Goal: Information Seeking & Learning: Compare options

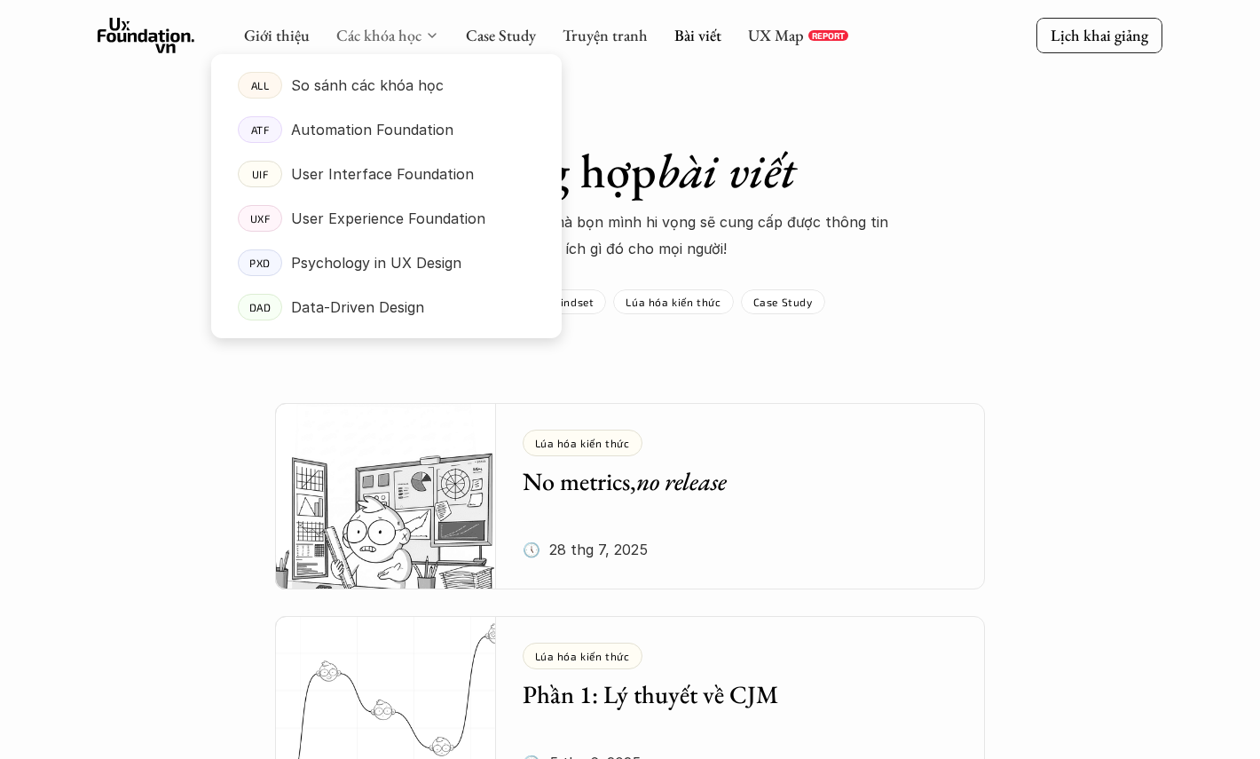
click at [350, 35] on link "Các khóa học" at bounding box center [378, 35] width 85 height 20
click at [304, 83] on p "So sánh các khóa học" at bounding box center [367, 85] width 153 height 27
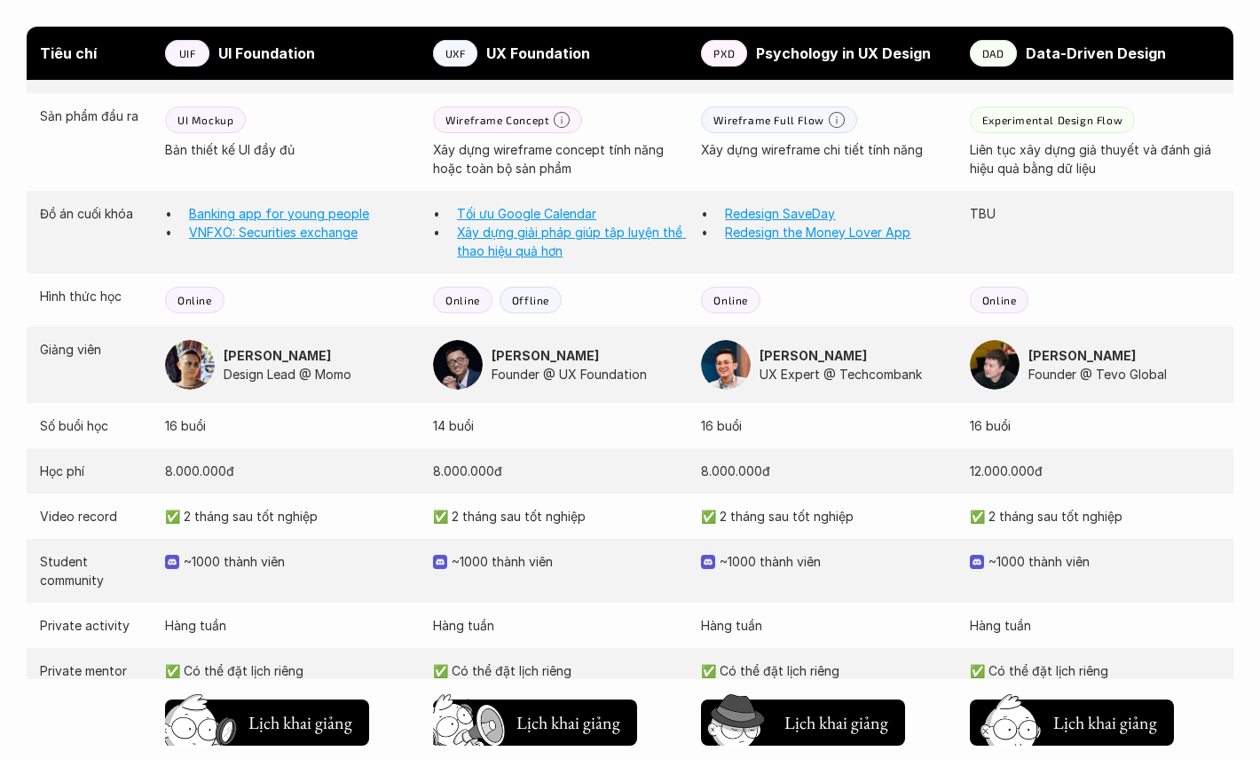
scroll to position [1644, 0]
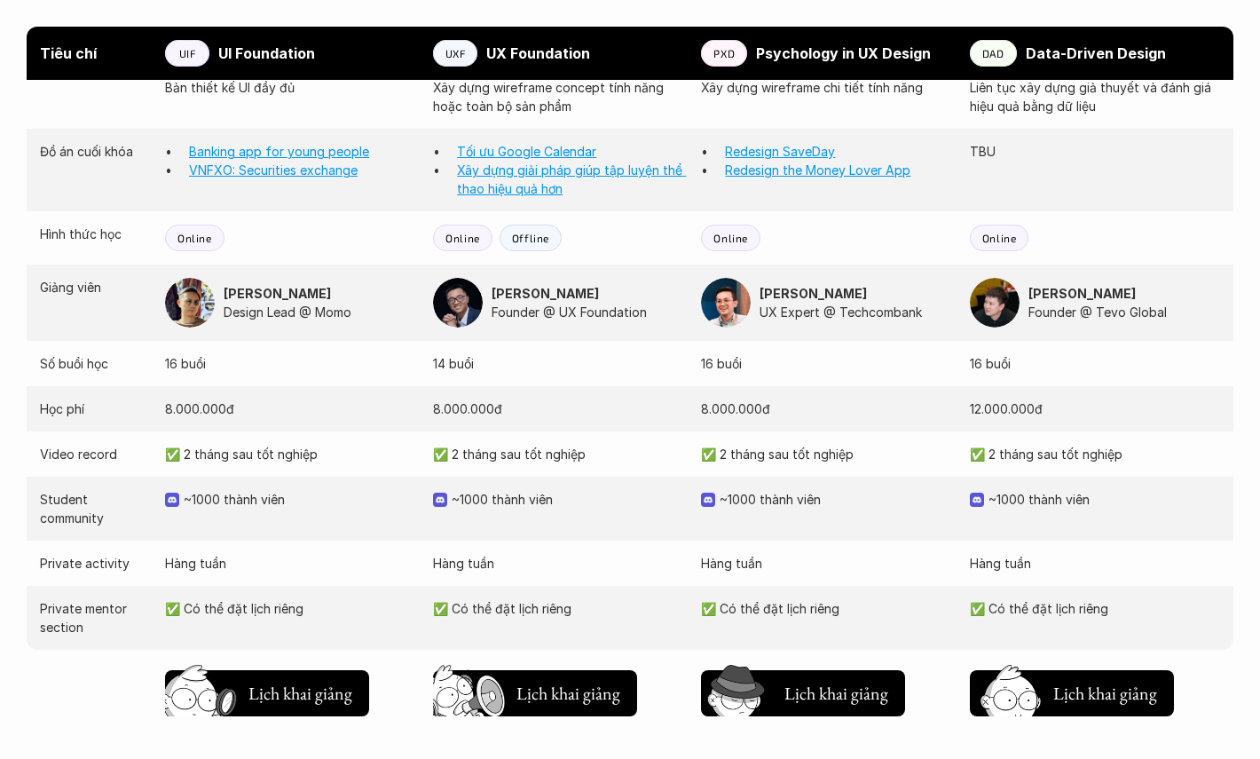
click at [443, 445] on p "✅ 2 tháng sau tốt nghiệp" at bounding box center [558, 454] width 250 height 19
click at [469, 670] on button "Chờ hơi lâu Lịch khai giảng" at bounding box center [535, 693] width 204 height 46
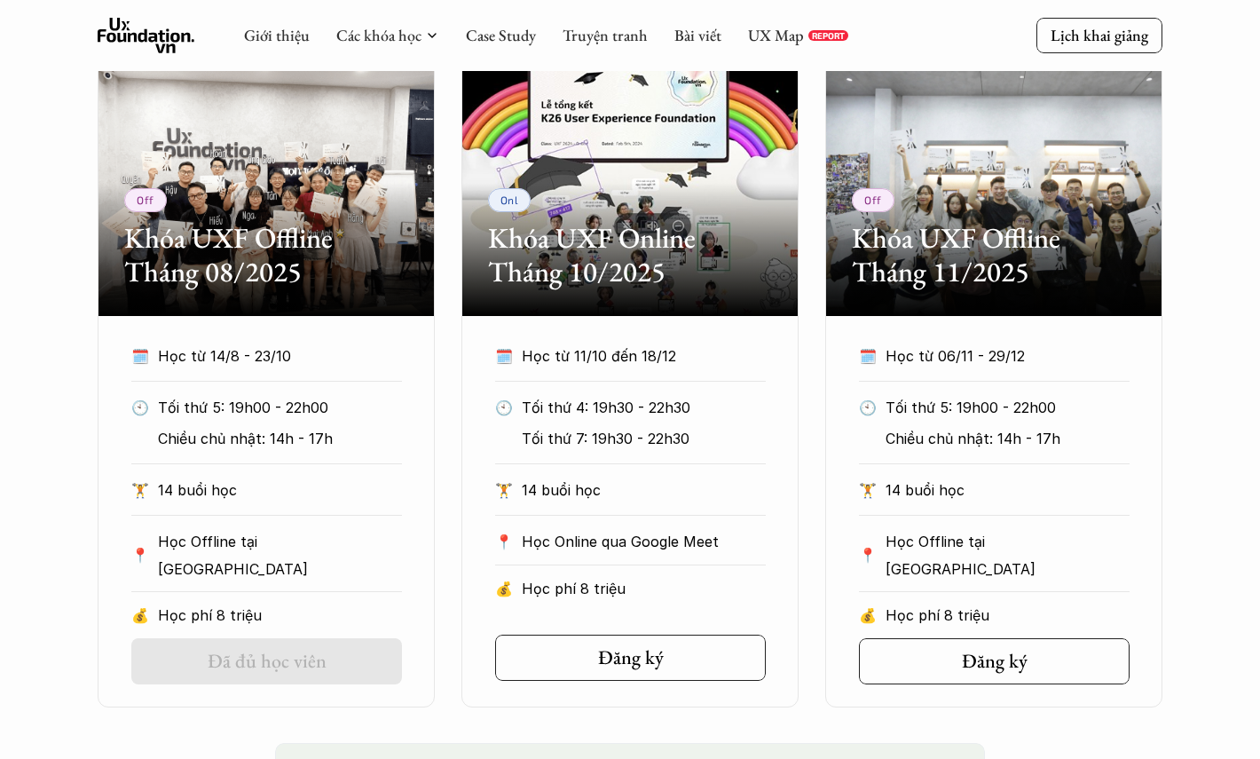
scroll to position [837, 0]
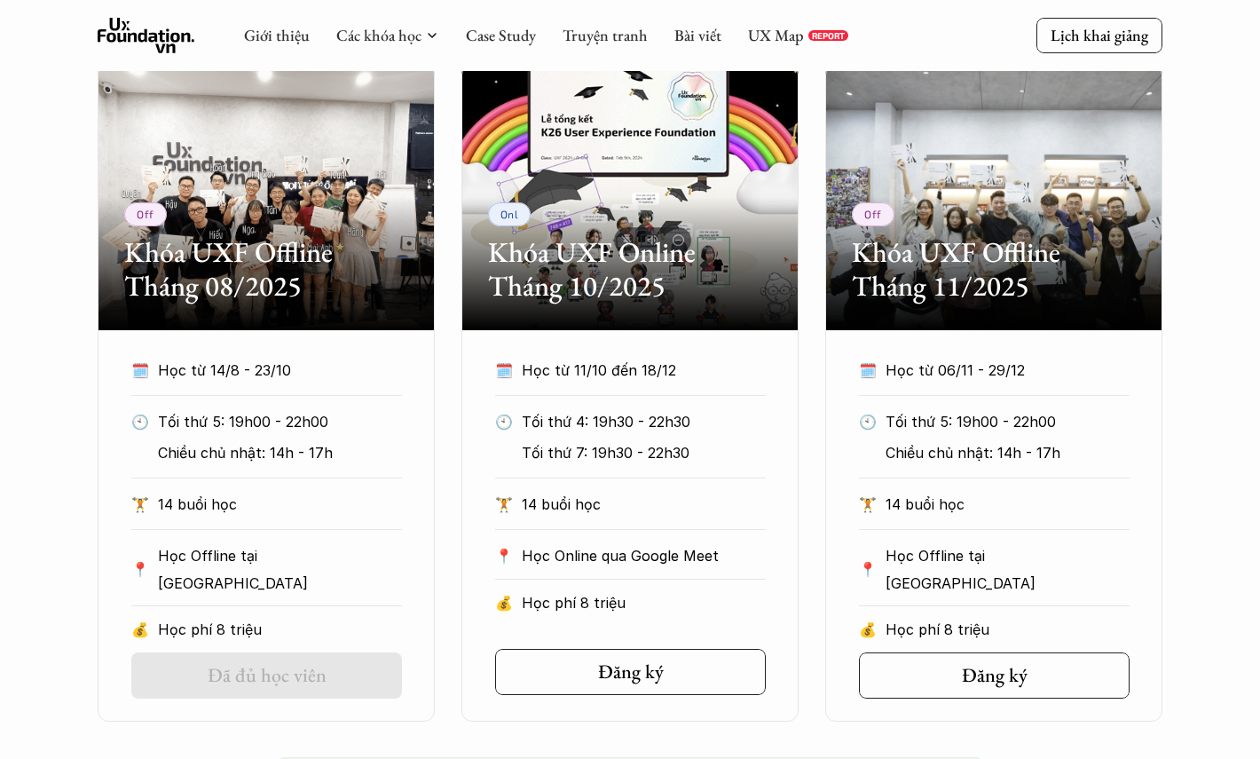
scroll to position [820, 0]
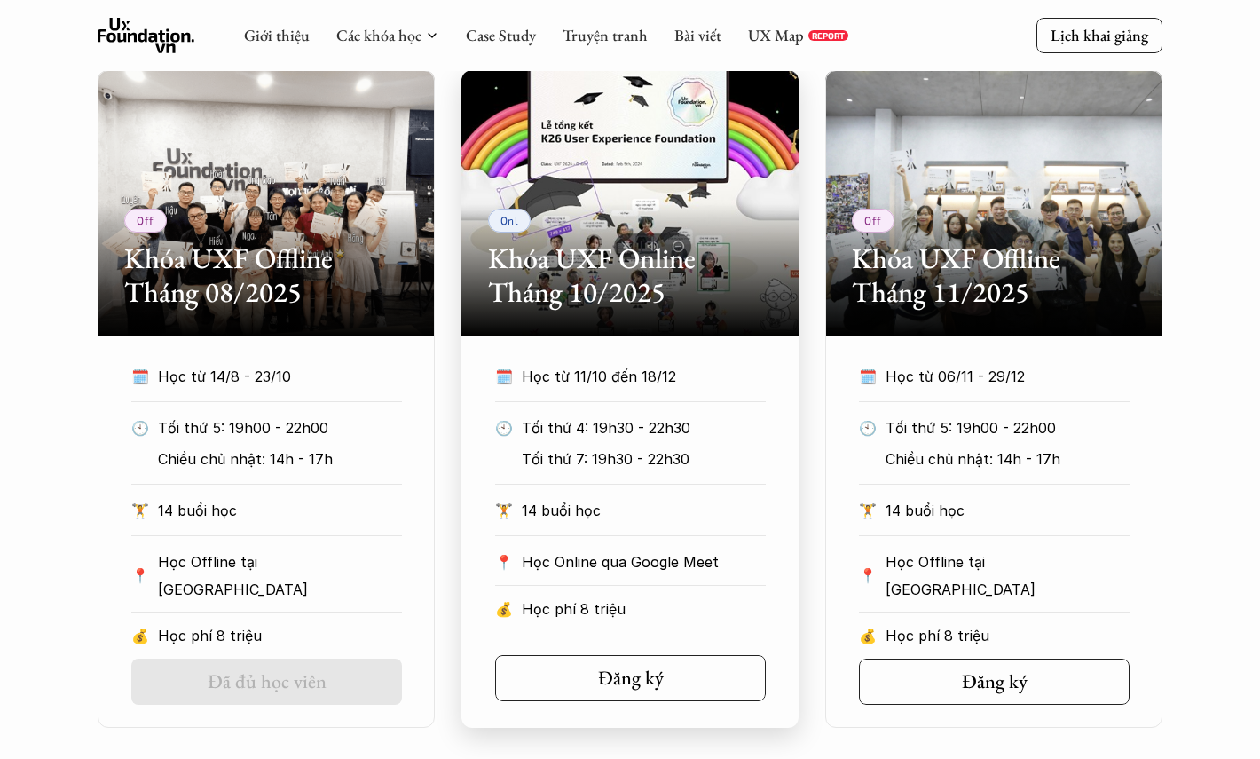
scroll to position [812, 0]
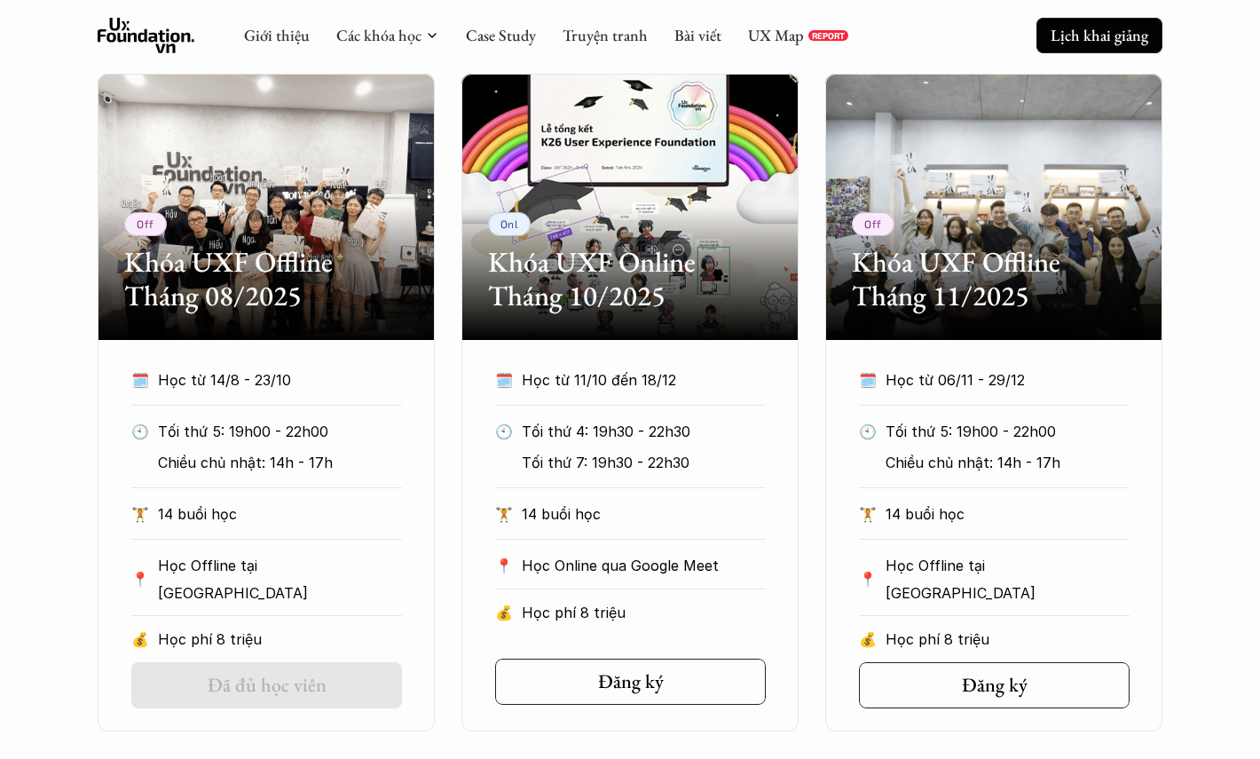
click at [1113, 24] on link "Lịch khai giảng" at bounding box center [1100, 35] width 126 height 35
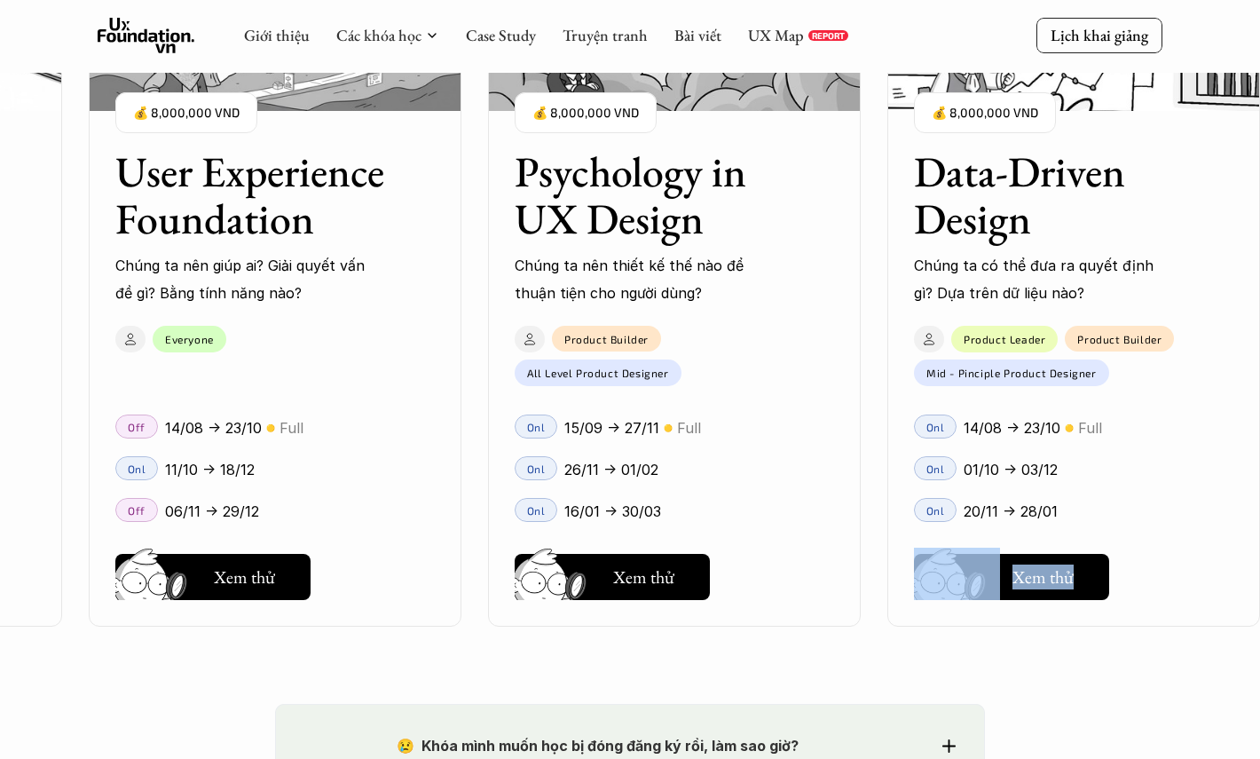
scroll to position [1966, 0]
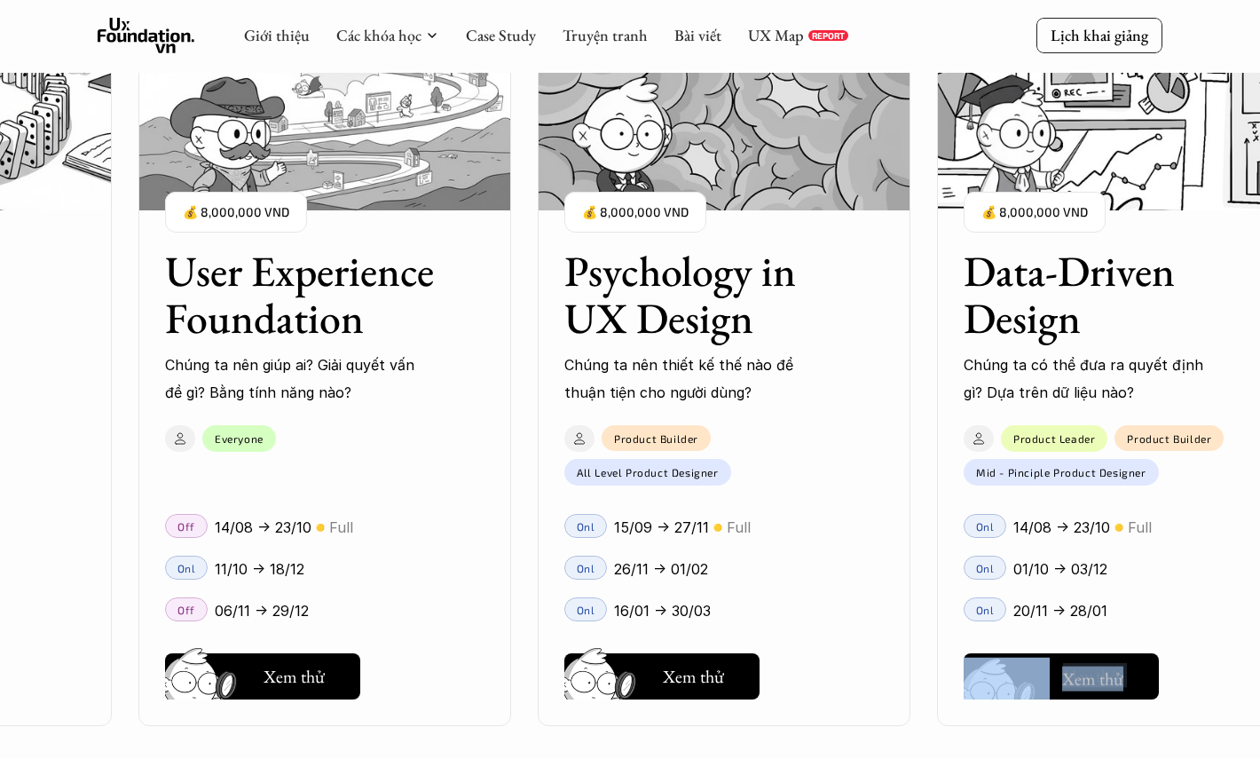
click at [1099, 677] on h5 "Xem thử" at bounding box center [1092, 678] width 61 height 25
click at [935, 740] on div "User Interface Foundation Digital product đúng quy chuẩn được thiết kế thế nào?…" at bounding box center [325, 379] width 1970 height 759
click at [648, 692] on img at bounding box center [603, 701] width 95 height 81
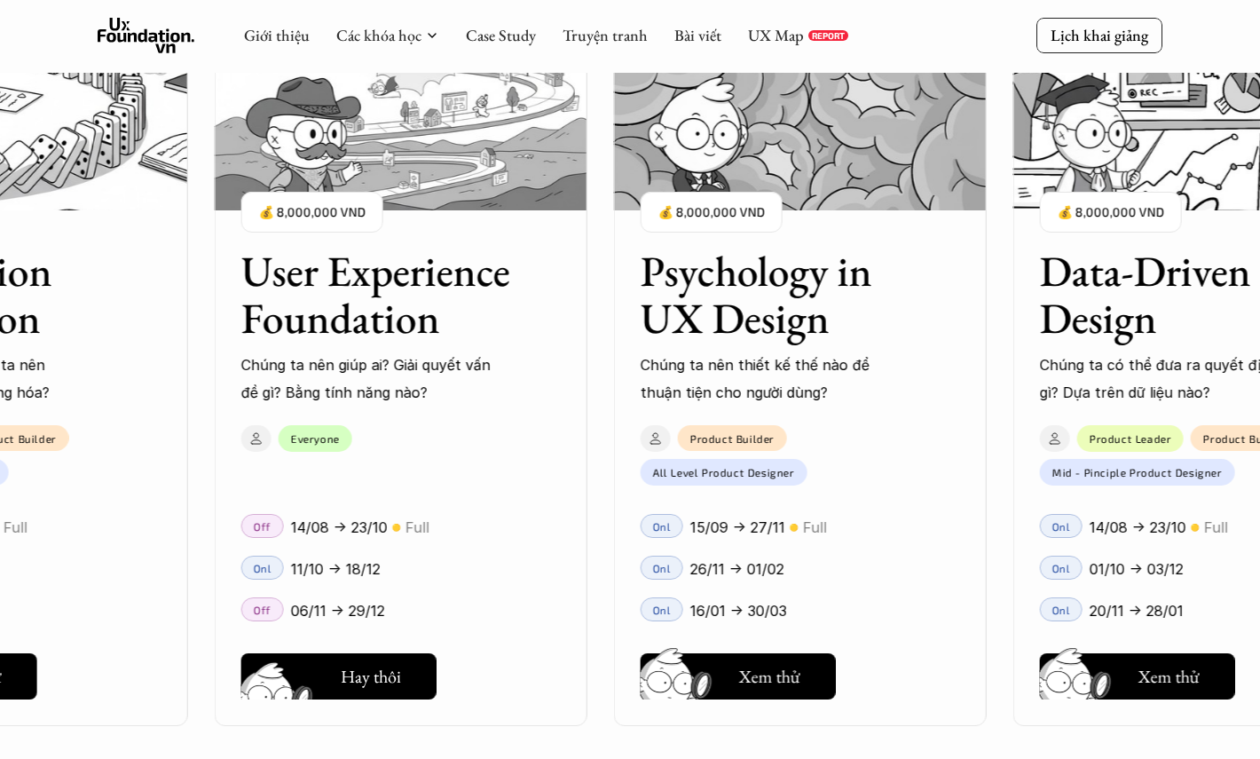
click at [367, 686] on h5 "Xem thử" at bounding box center [370, 680] width 61 height 25
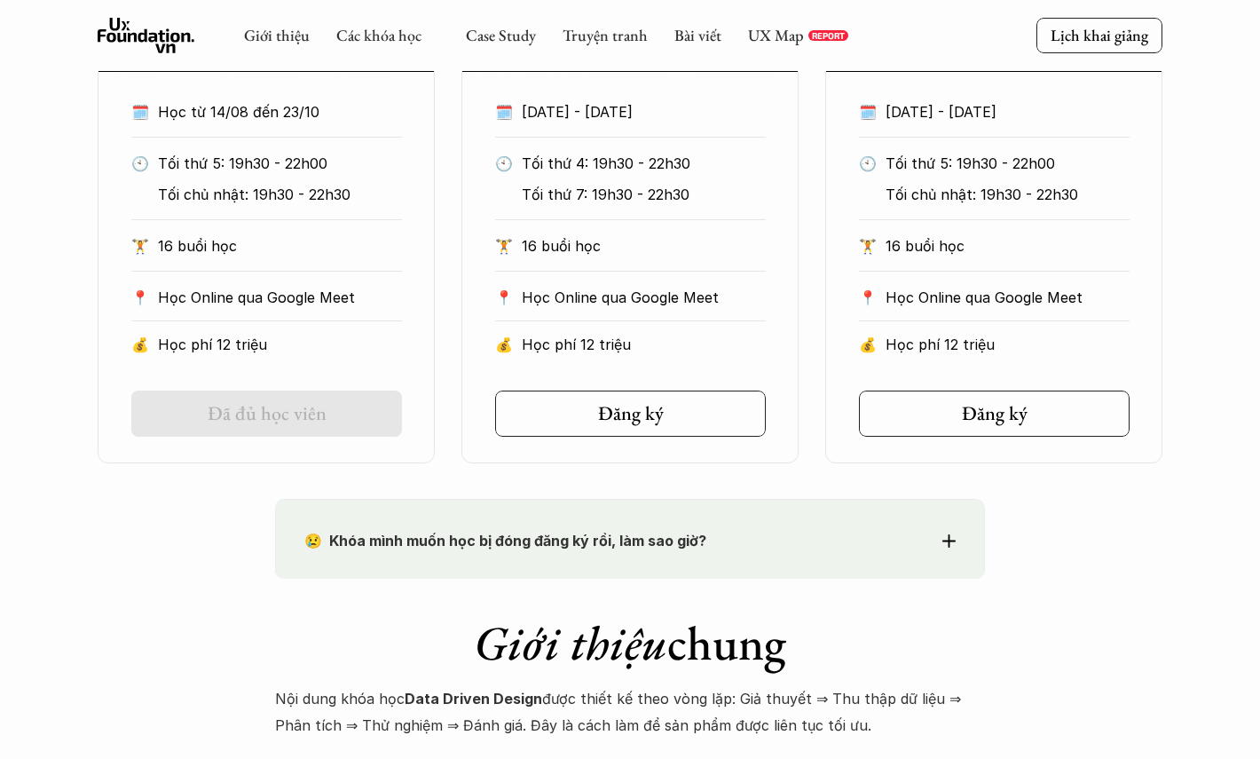
scroll to position [1234, 0]
click at [674, 421] on link "Đăng ký" at bounding box center [630, 413] width 271 height 46
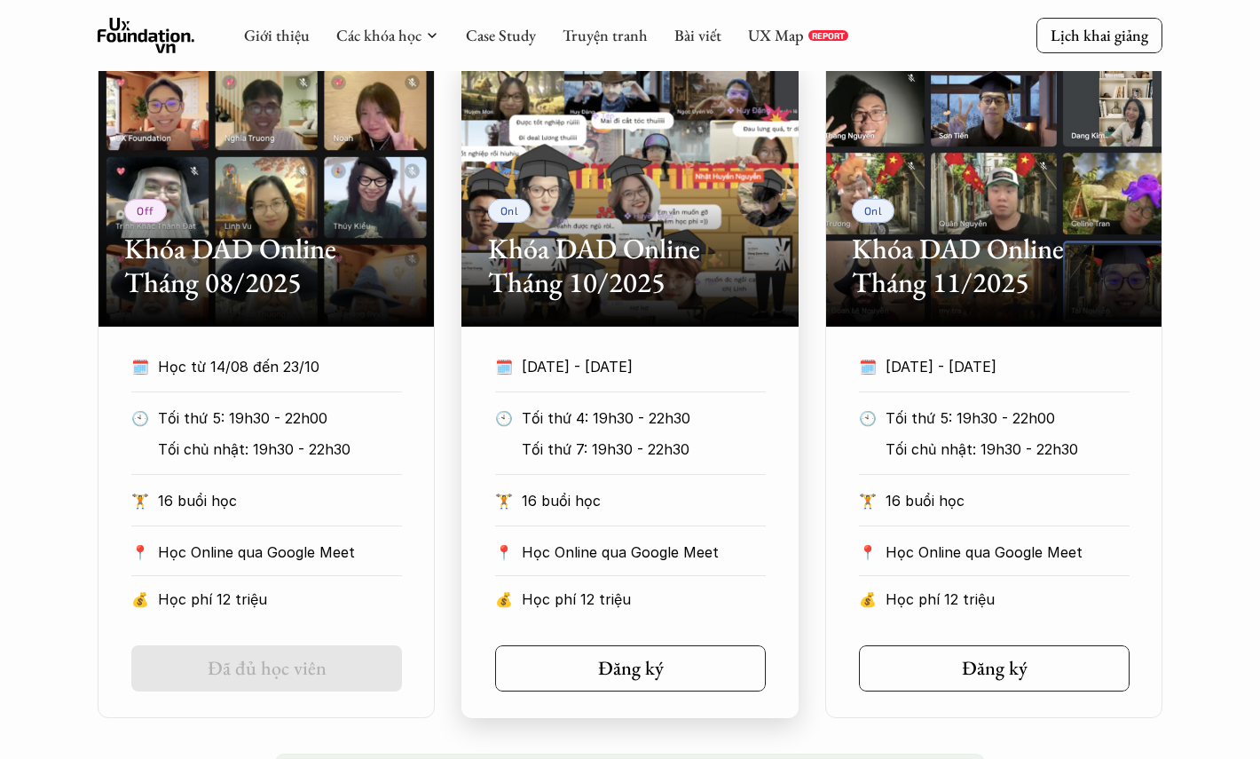
scroll to position [970, 0]
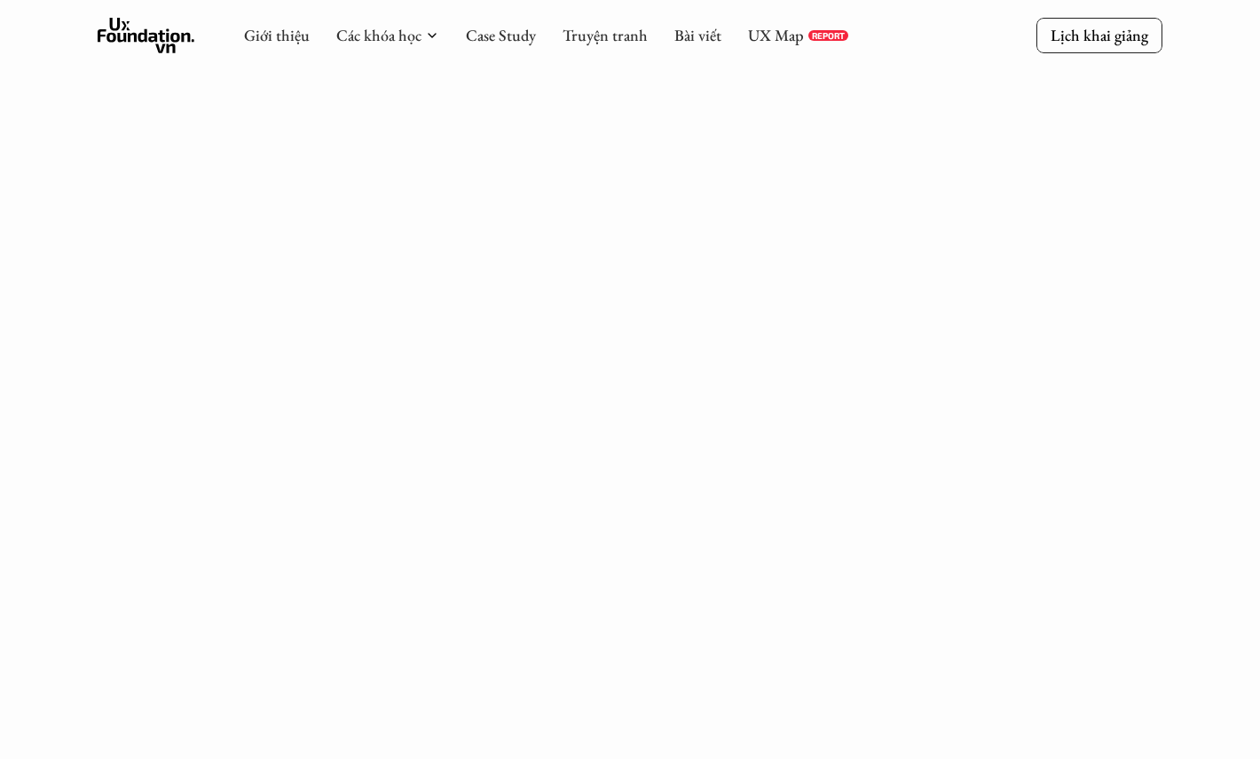
scroll to position [985, 0]
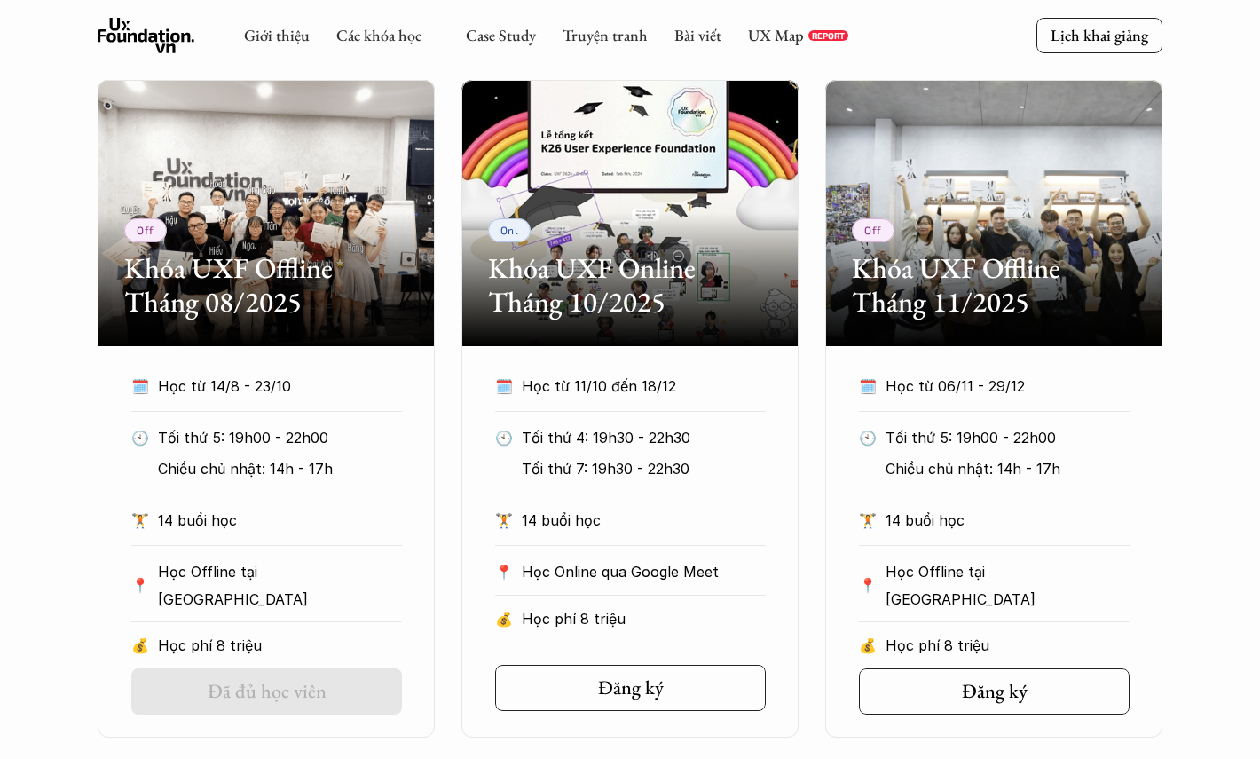
scroll to position [806, 0]
